Goal: Transaction & Acquisition: Book appointment/travel/reservation

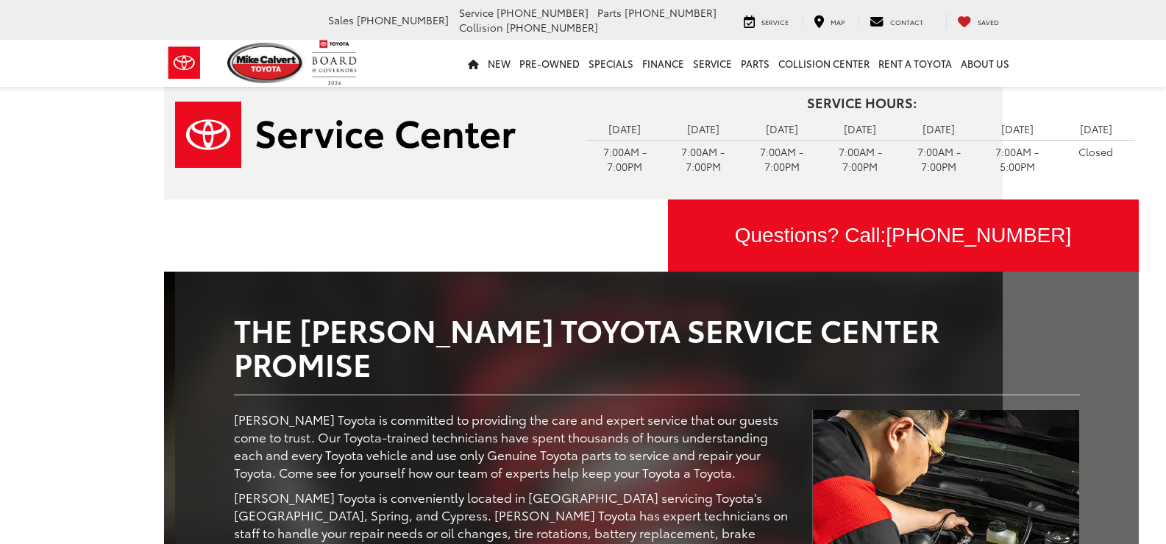
scroll to position [221, 0]
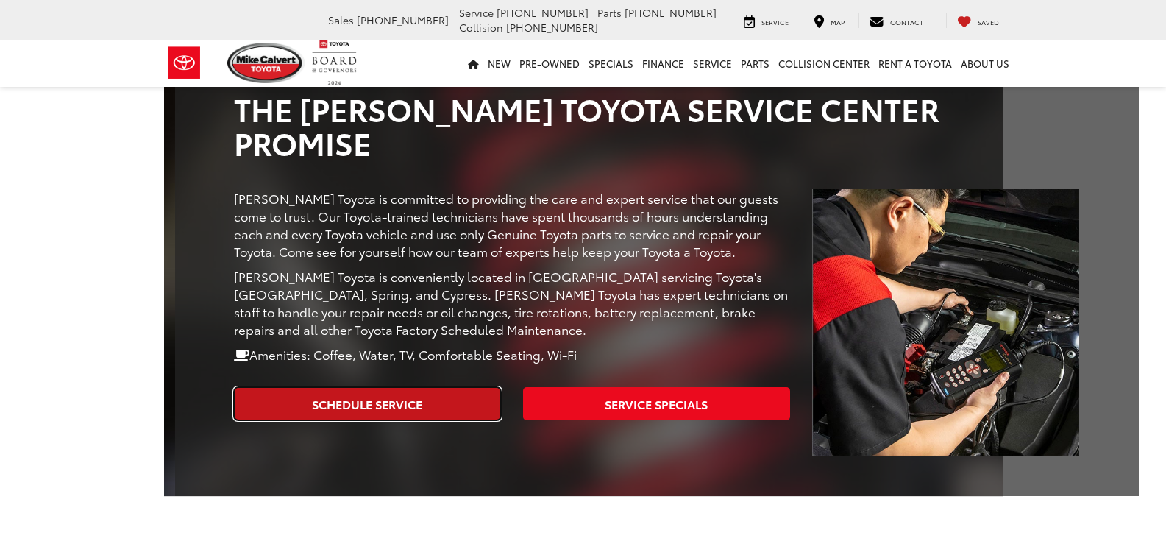
click at [403, 387] on link "Schedule Service" at bounding box center [367, 403] width 267 height 33
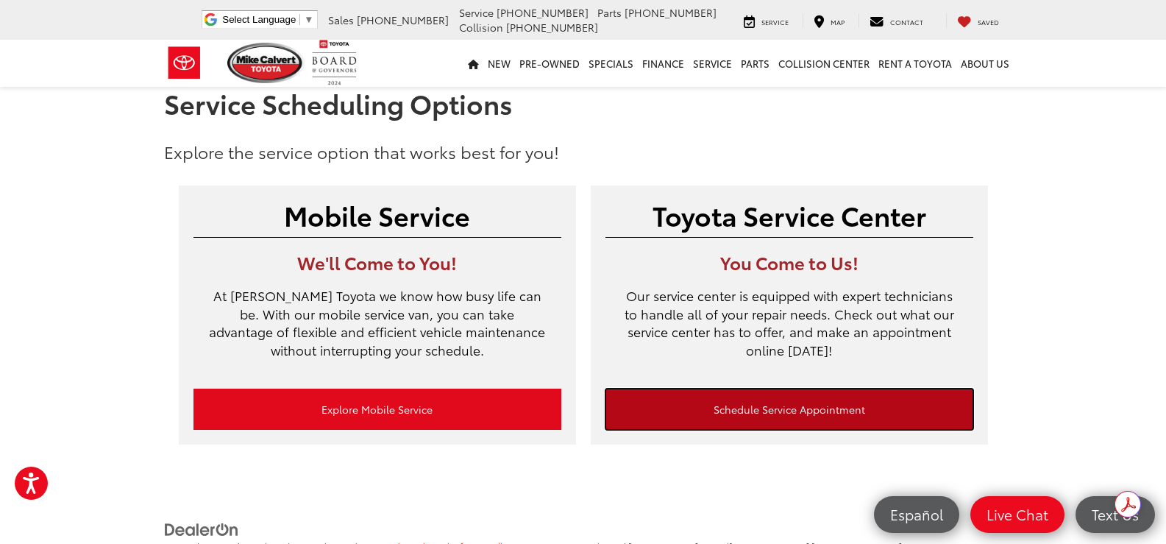
click at [765, 410] on link "Schedule Service Appointment" at bounding box center [790, 409] width 368 height 41
